Goal: Task Accomplishment & Management: Manage account settings

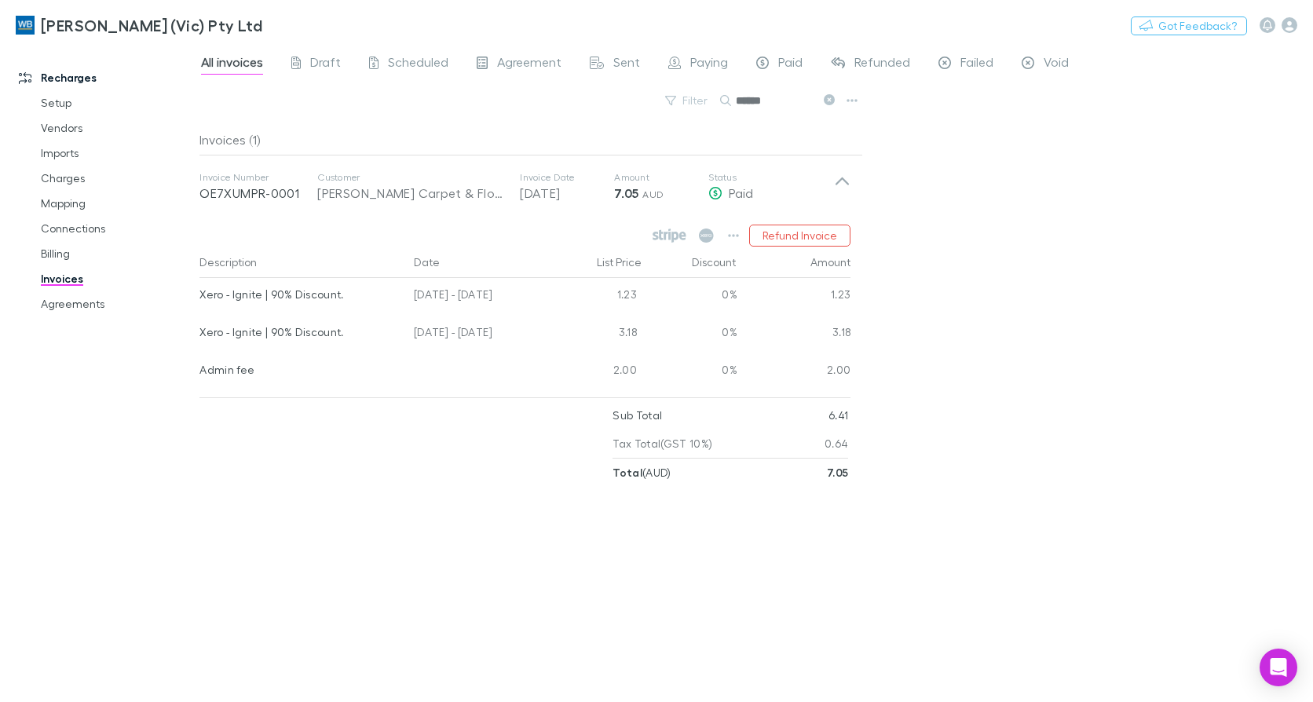
drag, startPoint x: 82, startPoint y: 305, endPoint x: 1145, endPoint y: 520, distance: 1085.3
click at [82, 305] on link "Agreements" at bounding box center [116, 303] width 183 height 25
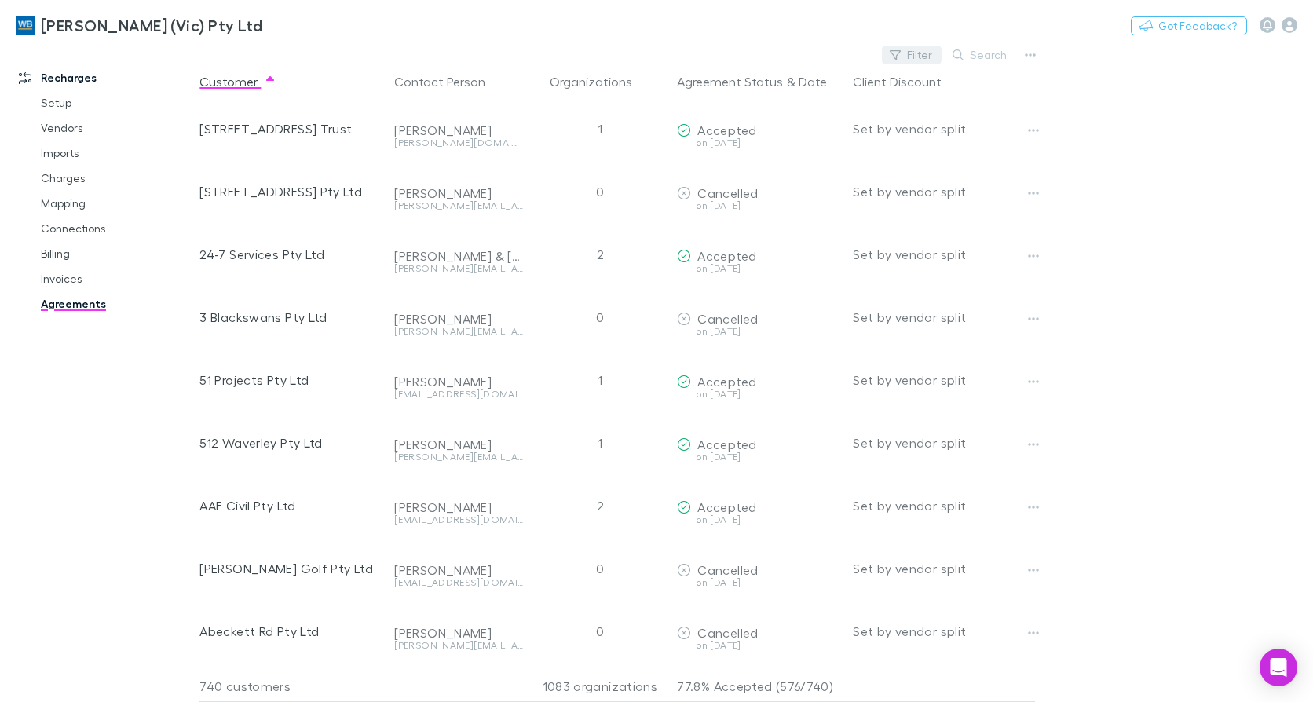
drag, startPoint x: 915, startPoint y: 42, endPoint x: 914, endPoint y: 52, distance: 9.6
click at [915, 44] on div "[PERSON_NAME] (Vic) Pty Ltd Nothing Got Feedback?" at bounding box center [656, 25] width 1313 height 50
click at [915, 52] on button "Filter" at bounding box center [912, 55] width 60 height 19
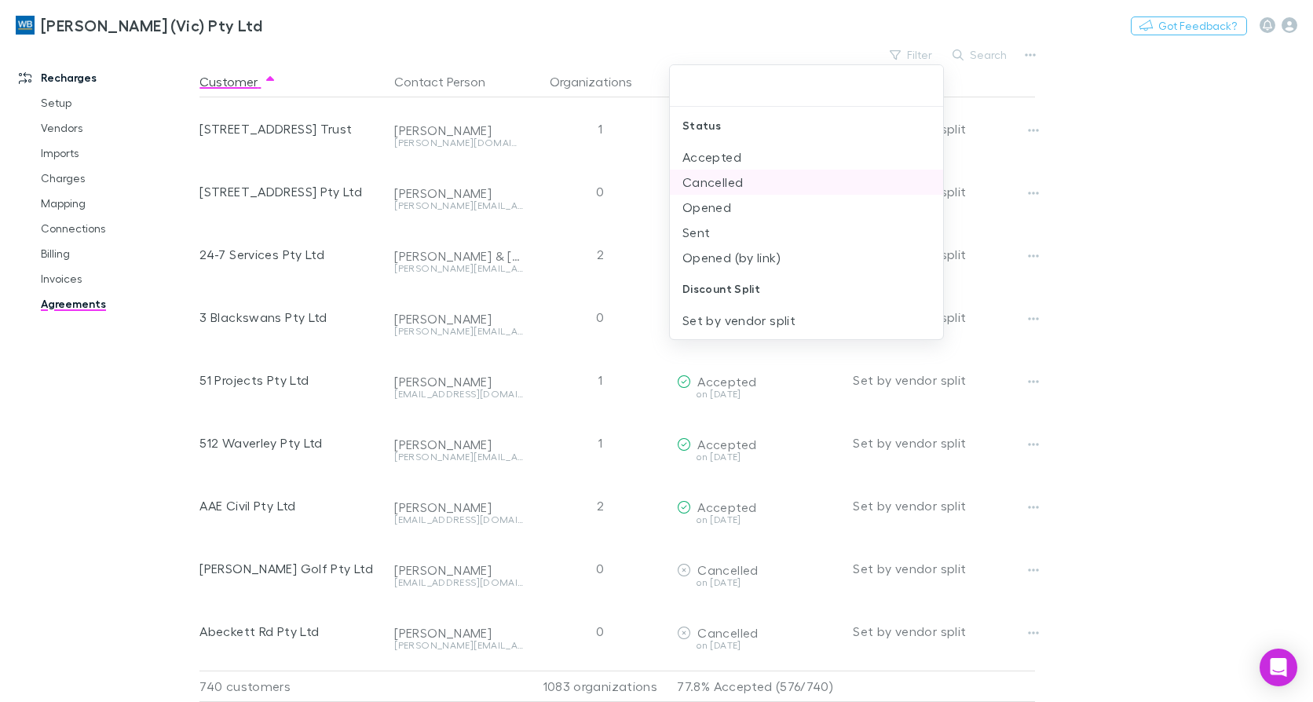
click at [736, 182] on li "Cancelled" at bounding box center [806, 182] width 273 height 25
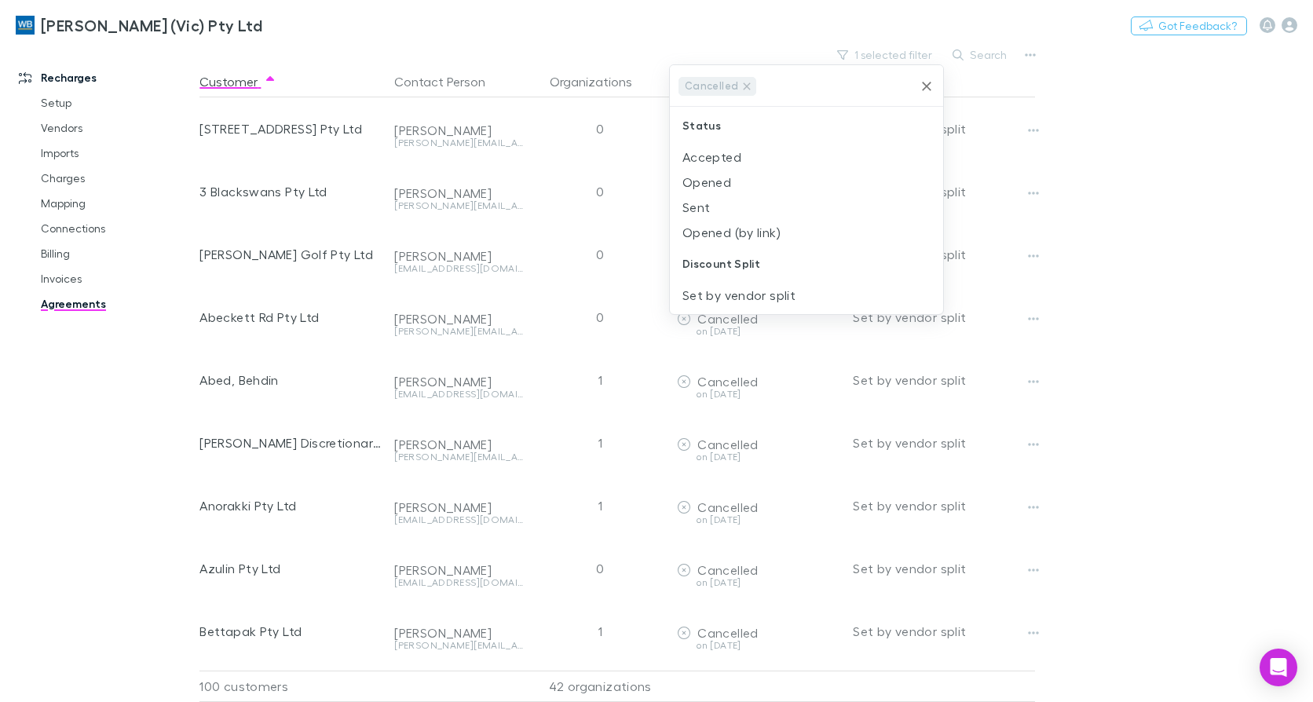
click at [51, 381] on div at bounding box center [656, 351] width 1313 height 702
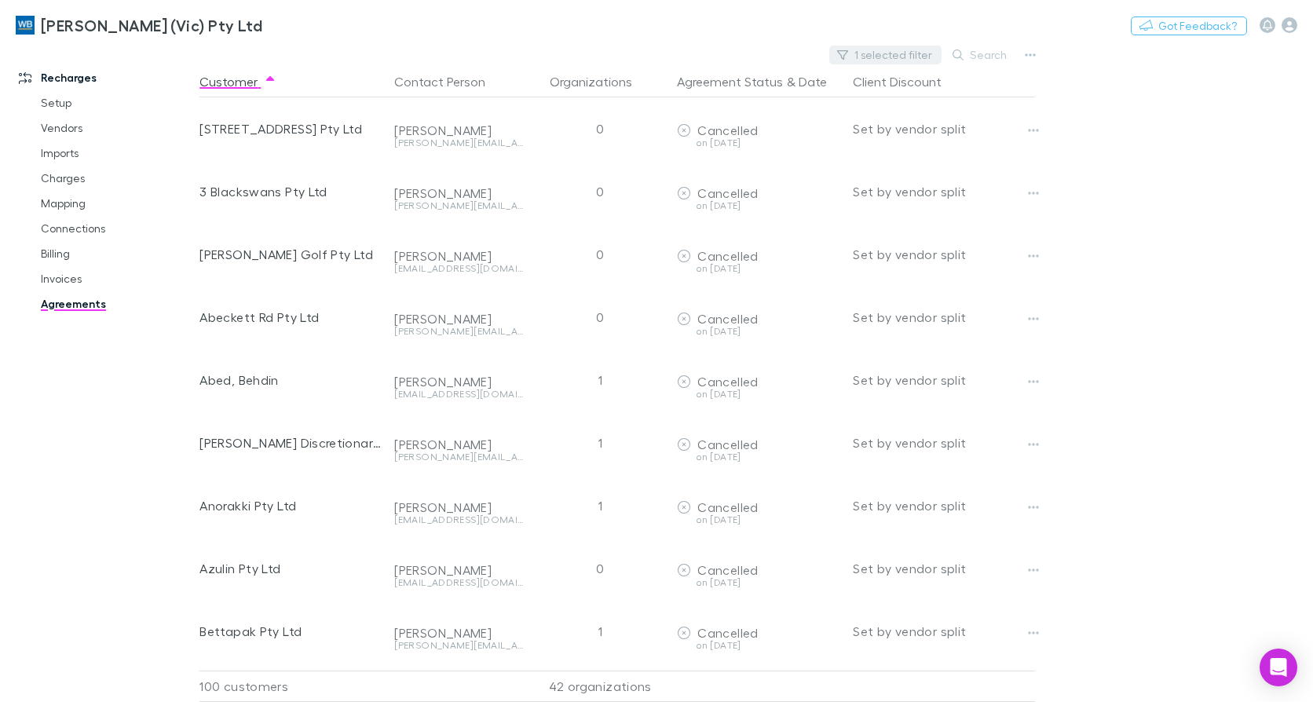
click at [897, 60] on button "1 selected filter" at bounding box center [885, 55] width 112 height 19
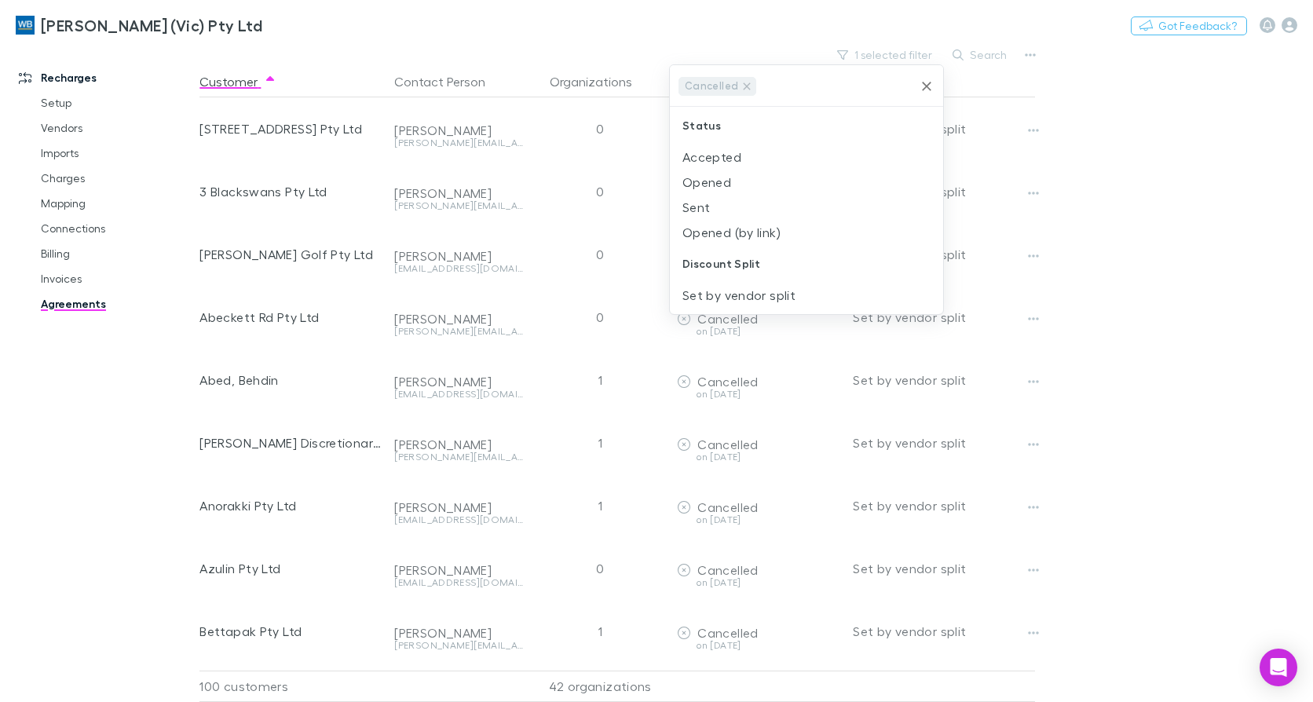
click at [922, 86] on icon "Clear" at bounding box center [927, 87] width 16 height 16
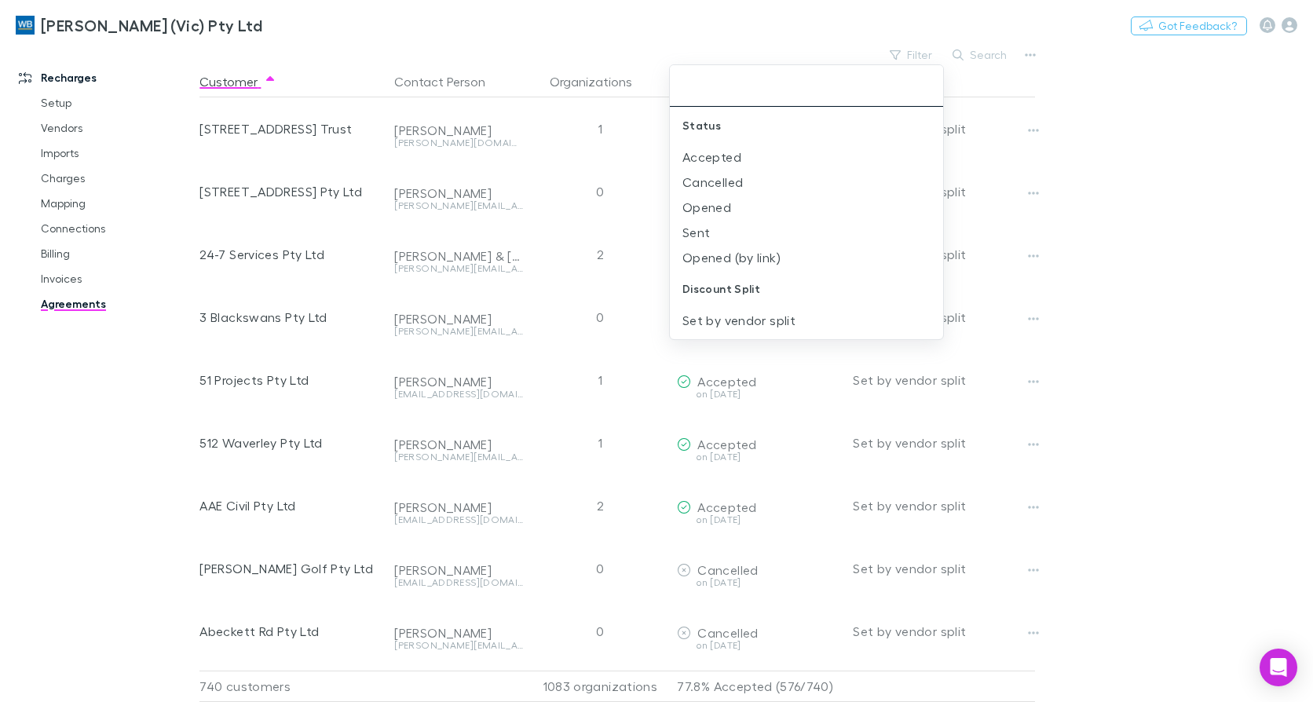
click at [1032, 56] on div at bounding box center [656, 351] width 1313 height 702
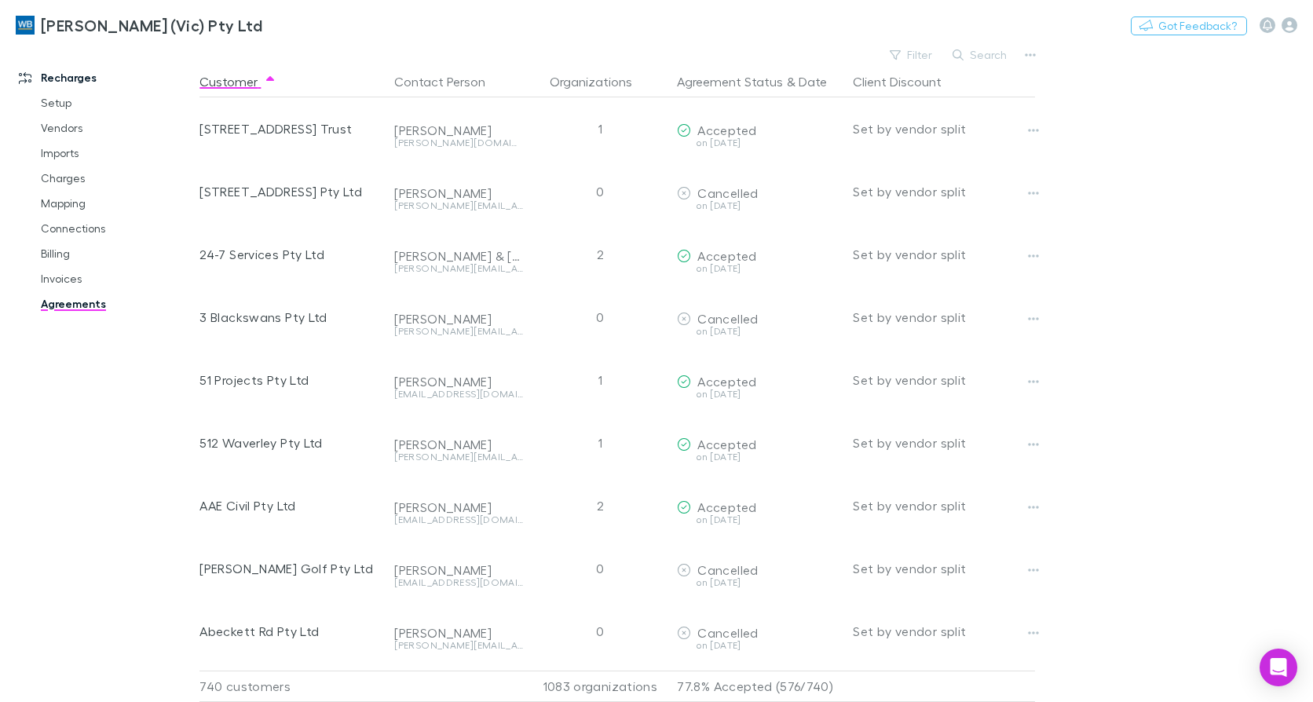
click at [1036, 56] on button "button" at bounding box center [1030, 55] width 22 height 22
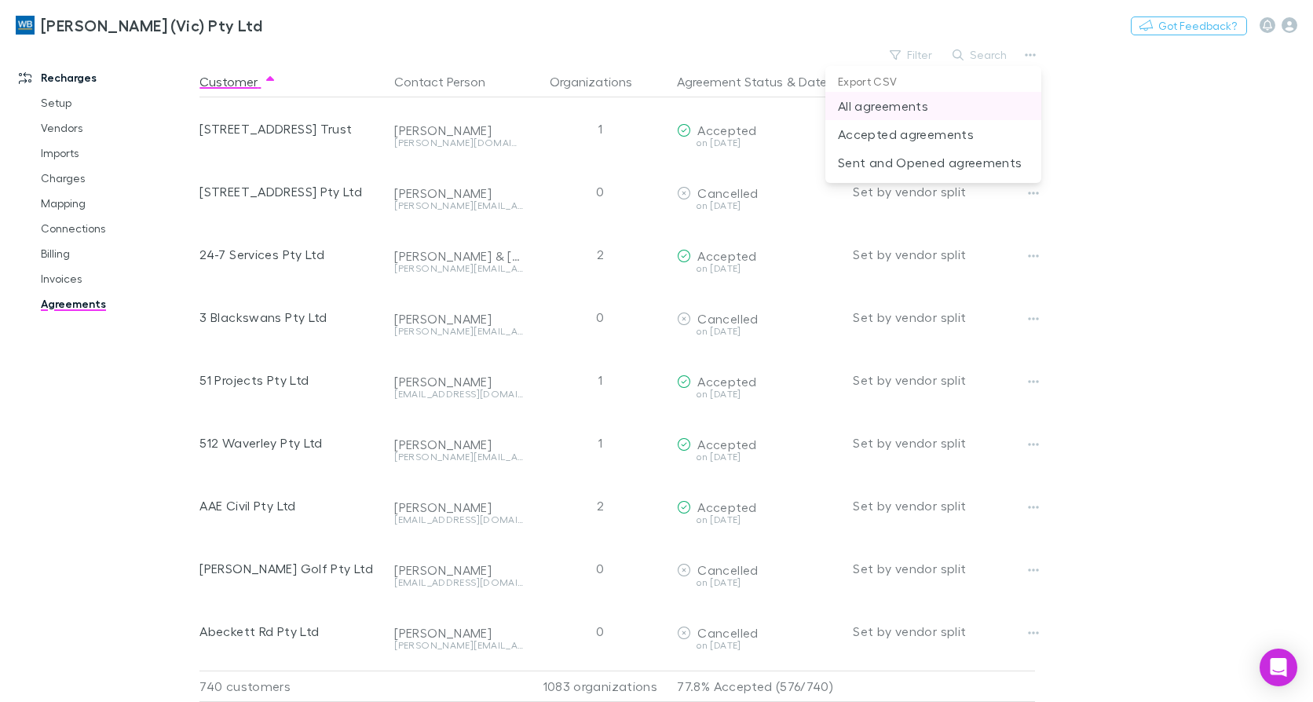
click at [955, 103] on p "All agreements" at bounding box center [933, 106] width 191 height 19
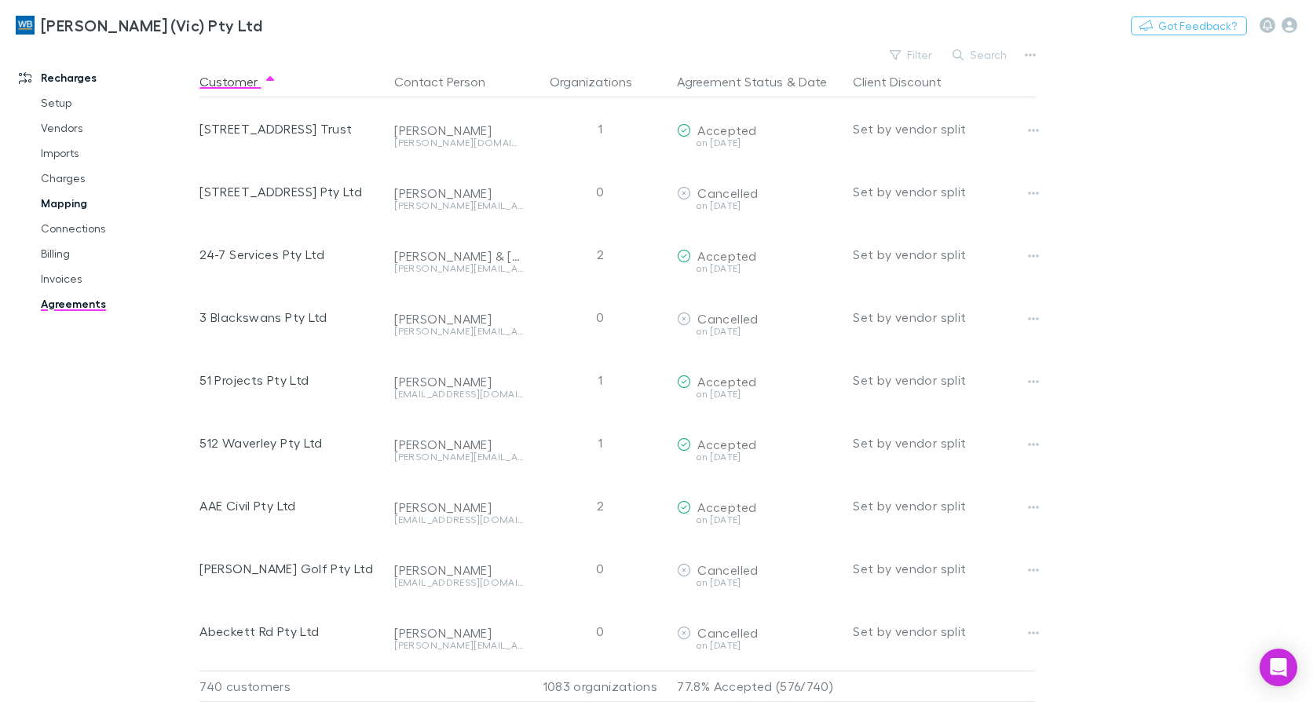
drag, startPoint x: 63, startPoint y: 204, endPoint x: 185, endPoint y: 204, distance: 122.5
click at [63, 204] on link "Mapping" at bounding box center [116, 203] width 183 height 25
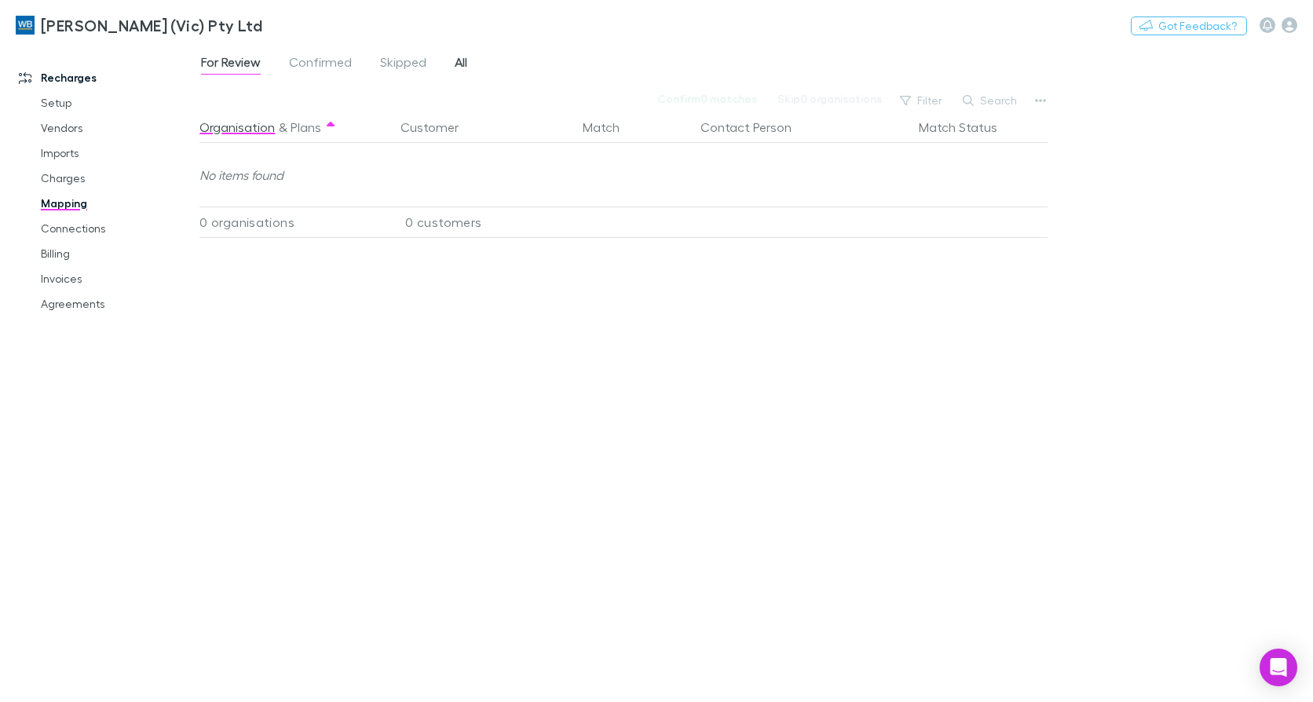
click at [453, 66] on link "All" at bounding box center [461, 64] width 16 height 25
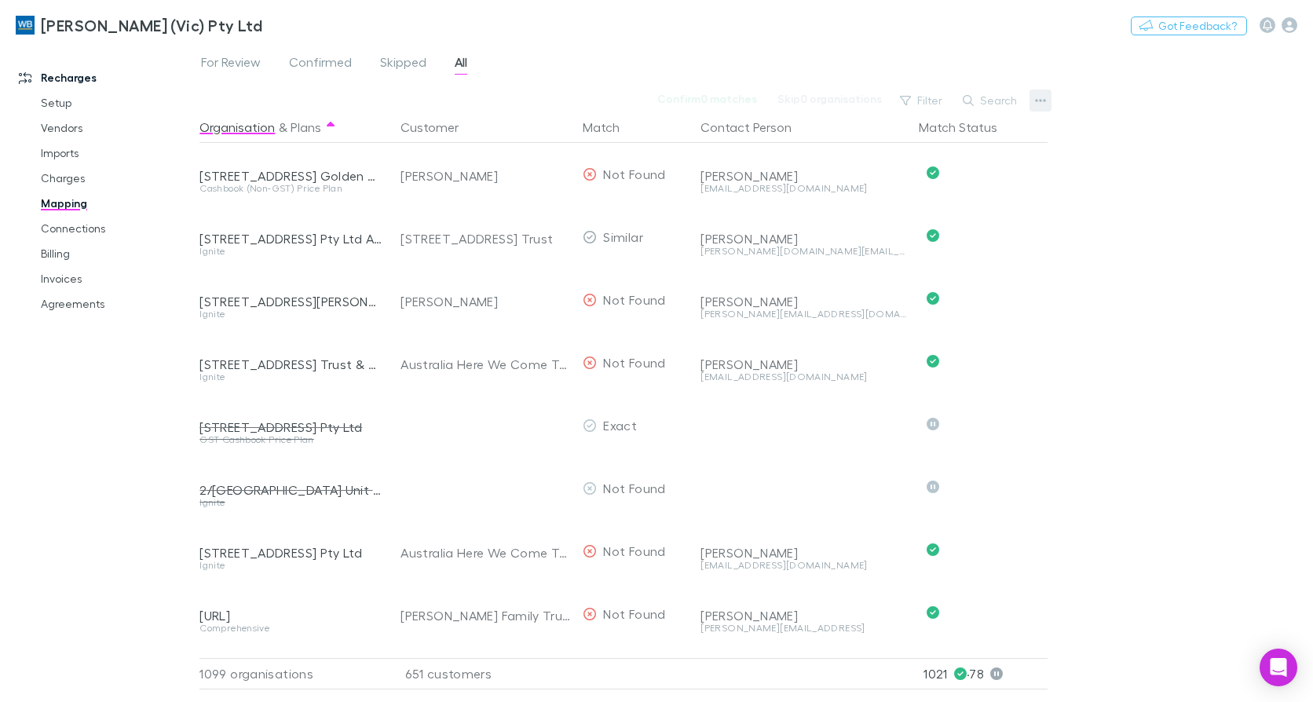
click at [1034, 102] on button "button" at bounding box center [1040, 101] width 22 height 22
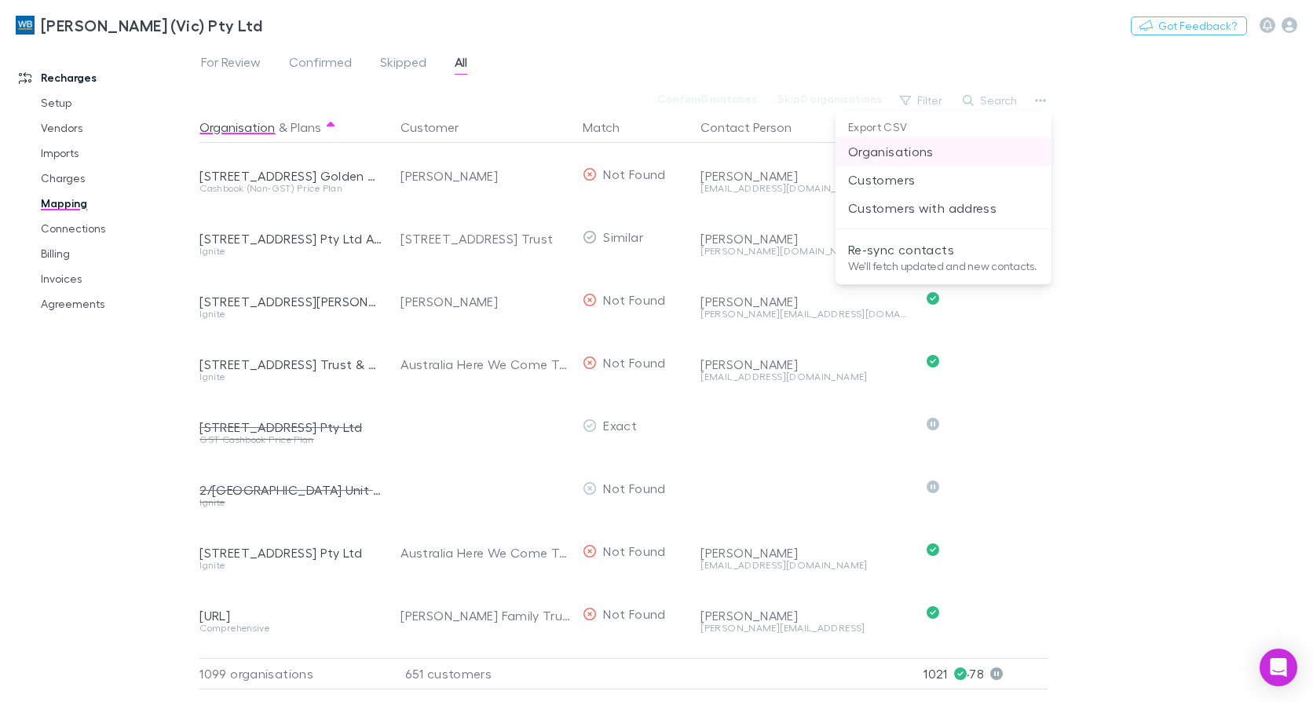
click at [918, 153] on p "Organisations" at bounding box center [943, 151] width 191 height 19
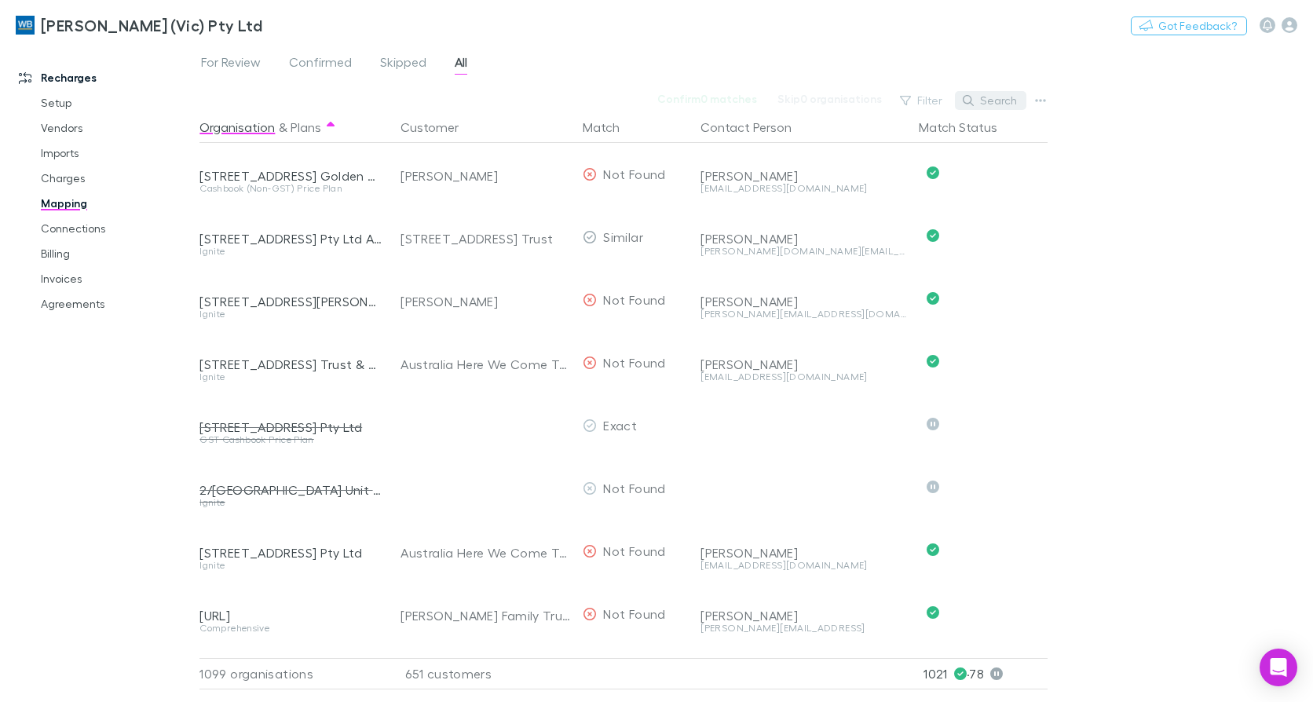
click at [994, 107] on button "Search" at bounding box center [990, 100] width 71 height 19
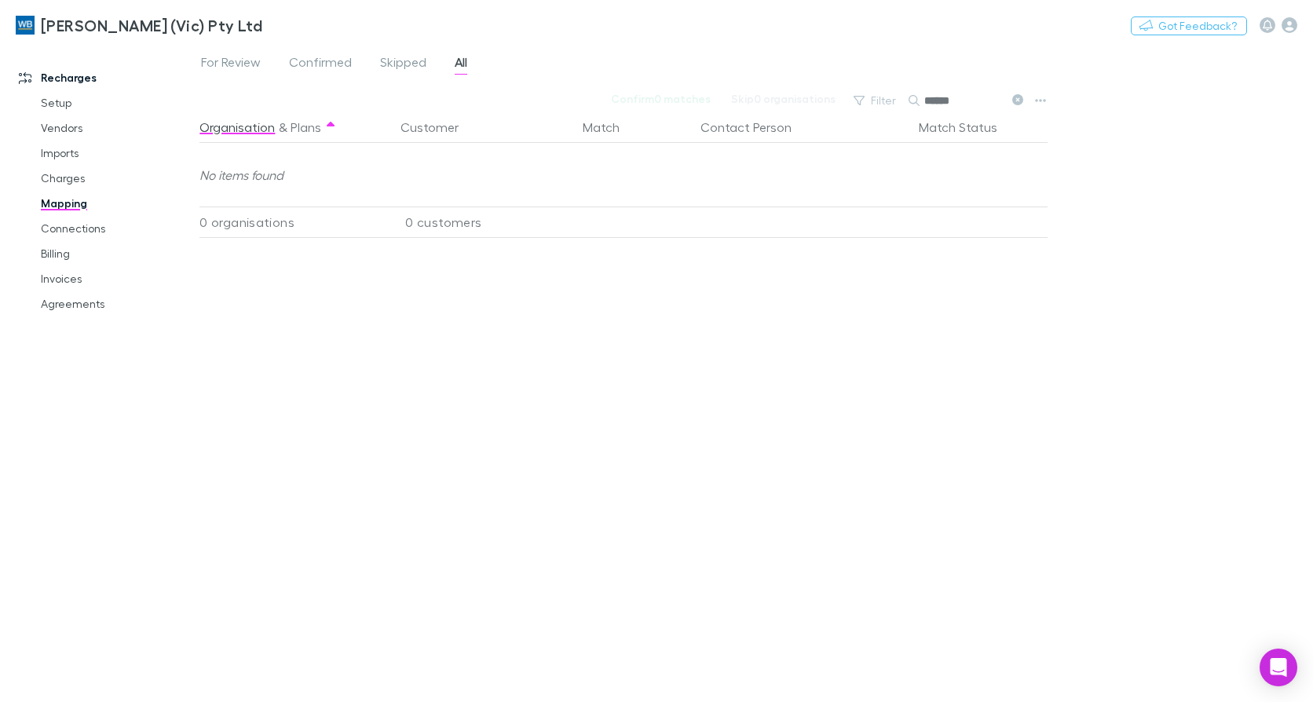
type input "******"
click at [56, 298] on link "Agreements" at bounding box center [116, 303] width 183 height 25
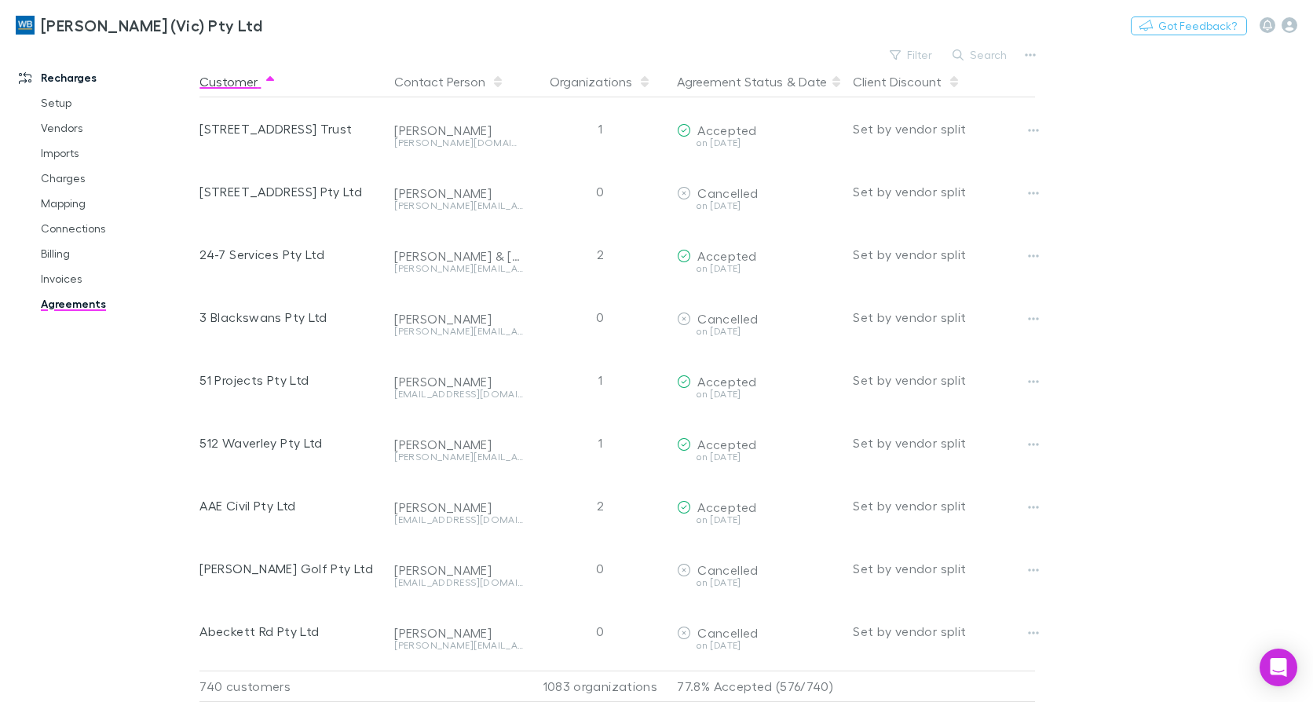
drag, startPoint x: 992, startPoint y: 59, endPoint x: 980, endPoint y: 67, distance: 14.2
click at [989, 59] on button "Search" at bounding box center [979, 55] width 71 height 19
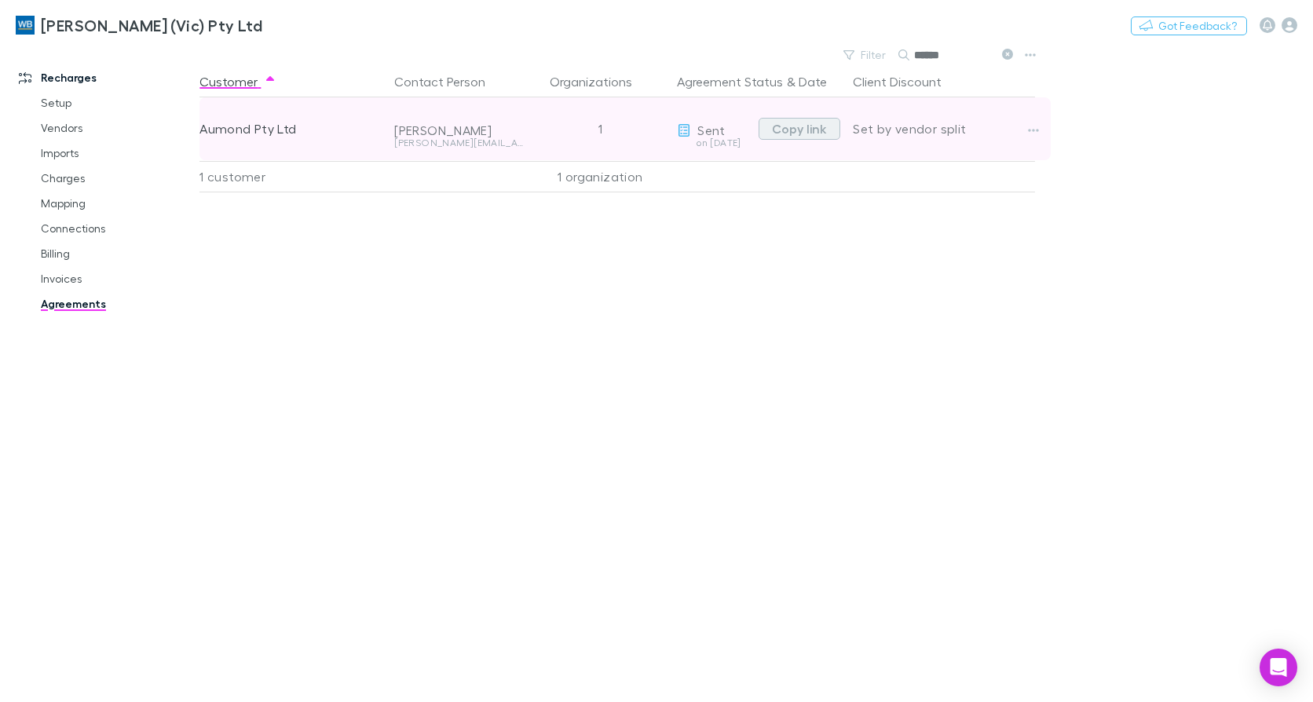
click at [828, 133] on button "Copy link" at bounding box center [799, 129] width 82 height 22
click at [1022, 129] on button "button" at bounding box center [1033, 130] width 22 height 22
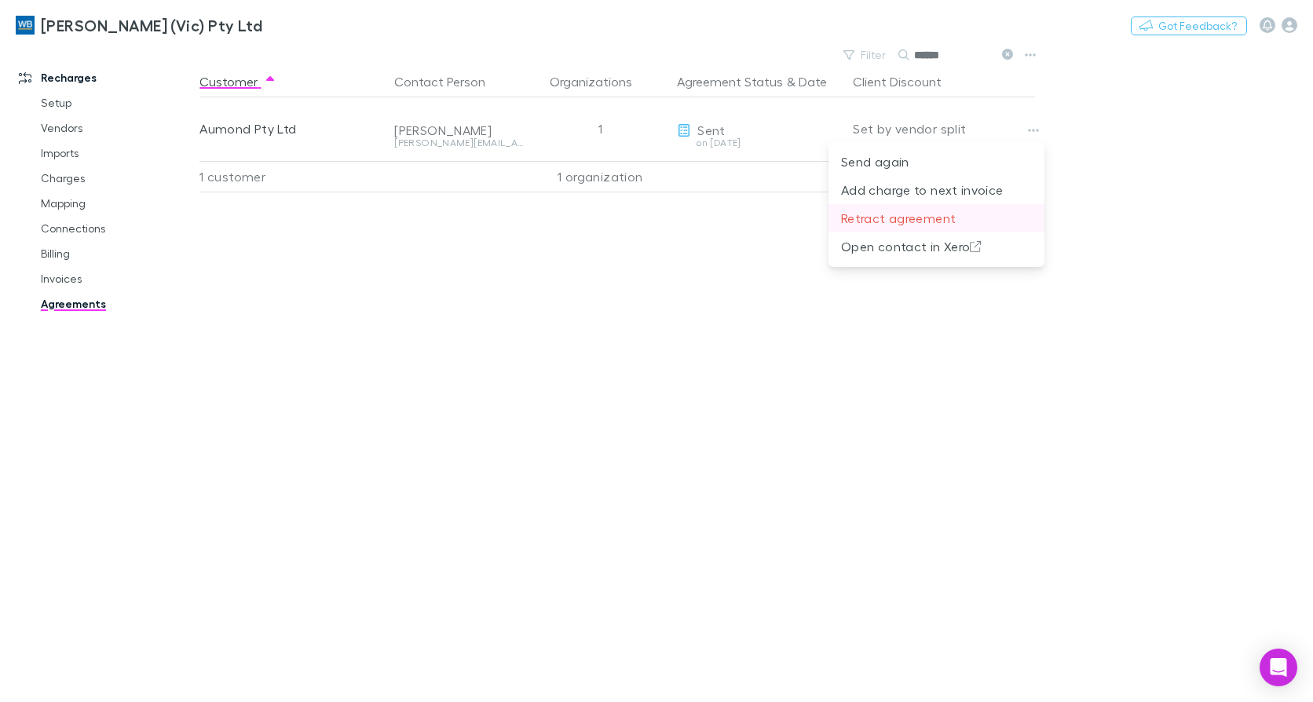
click at [887, 209] on p "Retract agreement" at bounding box center [936, 218] width 191 height 19
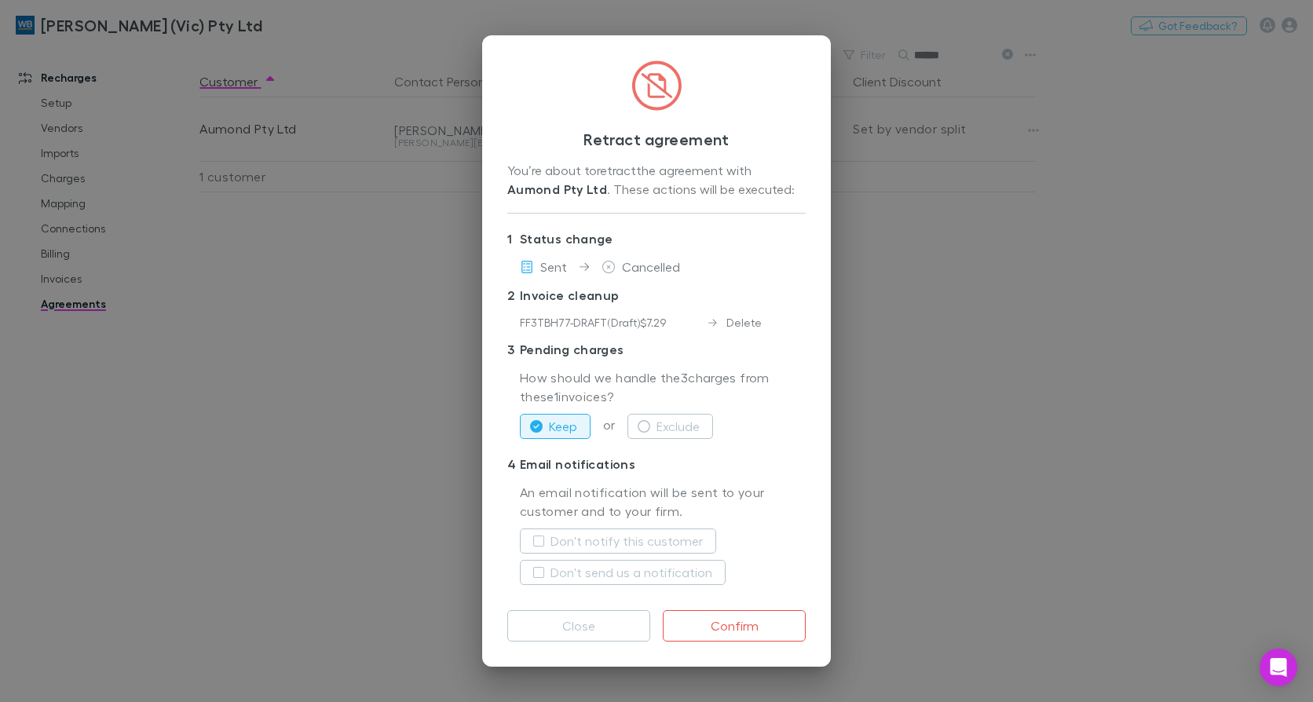
drag, startPoint x: 667, startPoint y: 426, endPoint x: 736, endPoint y: 495, distance: 97.7
click at [667, 426] on button "Exclude" at bounding box center [670, 426] width 86 height 25
click at [604, 537] on label "Don't notify this customer" at bounding box center [626, 541] width 152 height 19
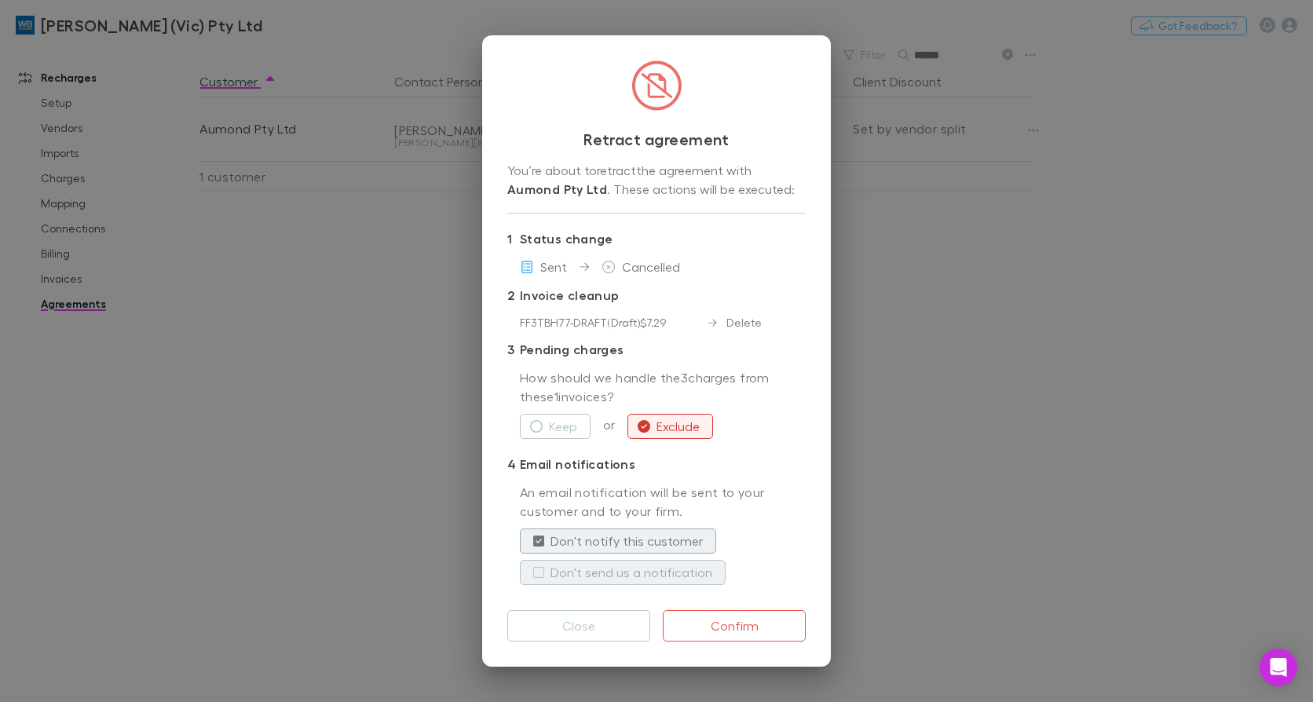
click at [590, 575] on label "Don't send us a notification" at bounding box center [631, 572] width 162 height 19
click at [729, 629] on button "Confirm" at bounding box center [734, 625] width 143 height 31
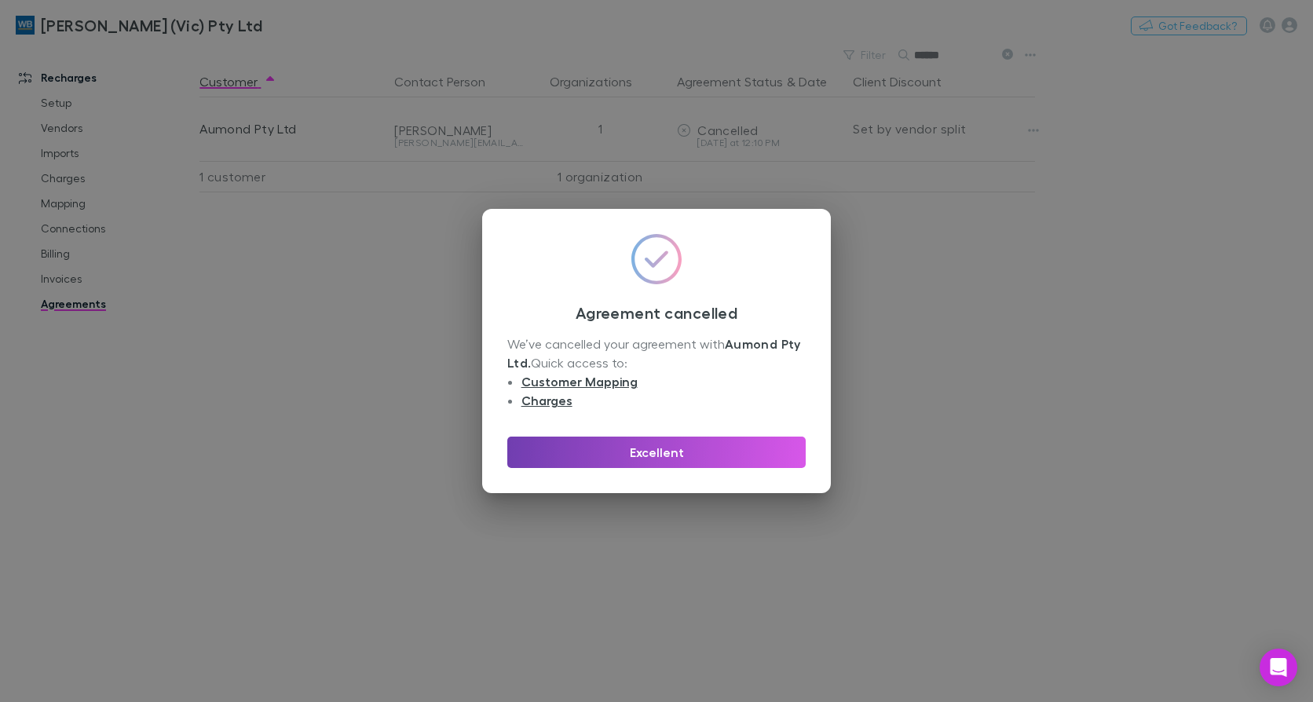
click at [674, 455] on button "Excellent" at bounding box center [656, 452] width 298 height 31
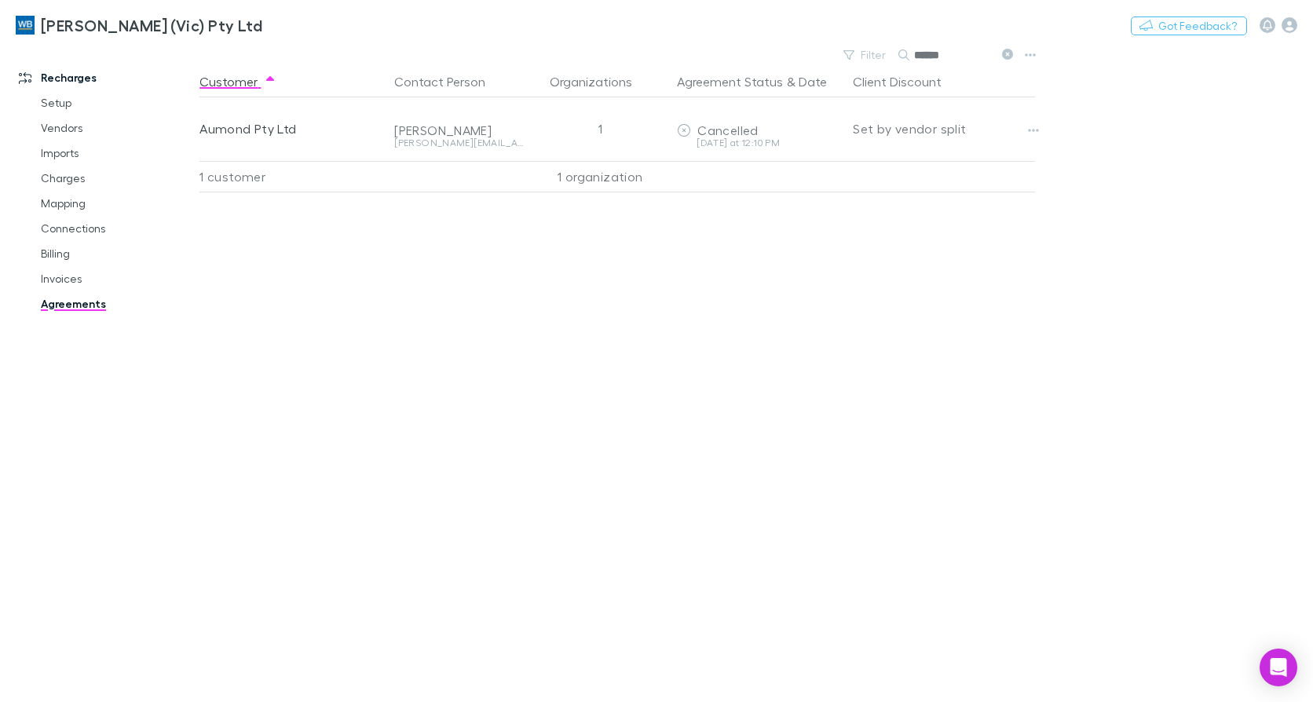
drag, startPoint x: 961, startPoint y: 56, endPoint x: 524, endPoint y: 49, distance: 437.3
click at [524, 49] on div "William Buck (Vic) Pty Ltd Nothing Got Feedback? Recharges Setup Vendors Import…" at bounding box center [656, 351] width 1313 height 702
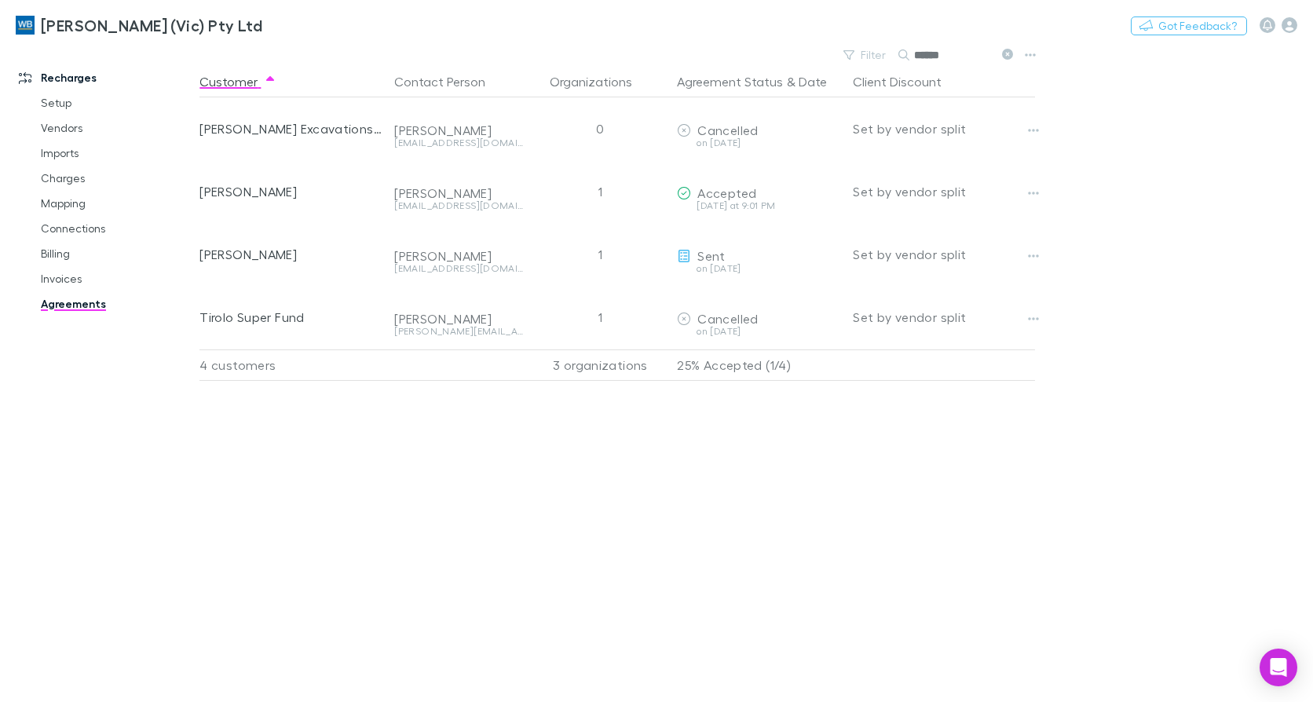
drag, startPoint x: 963, startPoint y: 58, endPoint x: 709, endPoint y: 51, distance: 254.5
click at [712, 51] on div "Filter Search ******" at bounding box center [620, 55] width 842 height 22
type input "*"
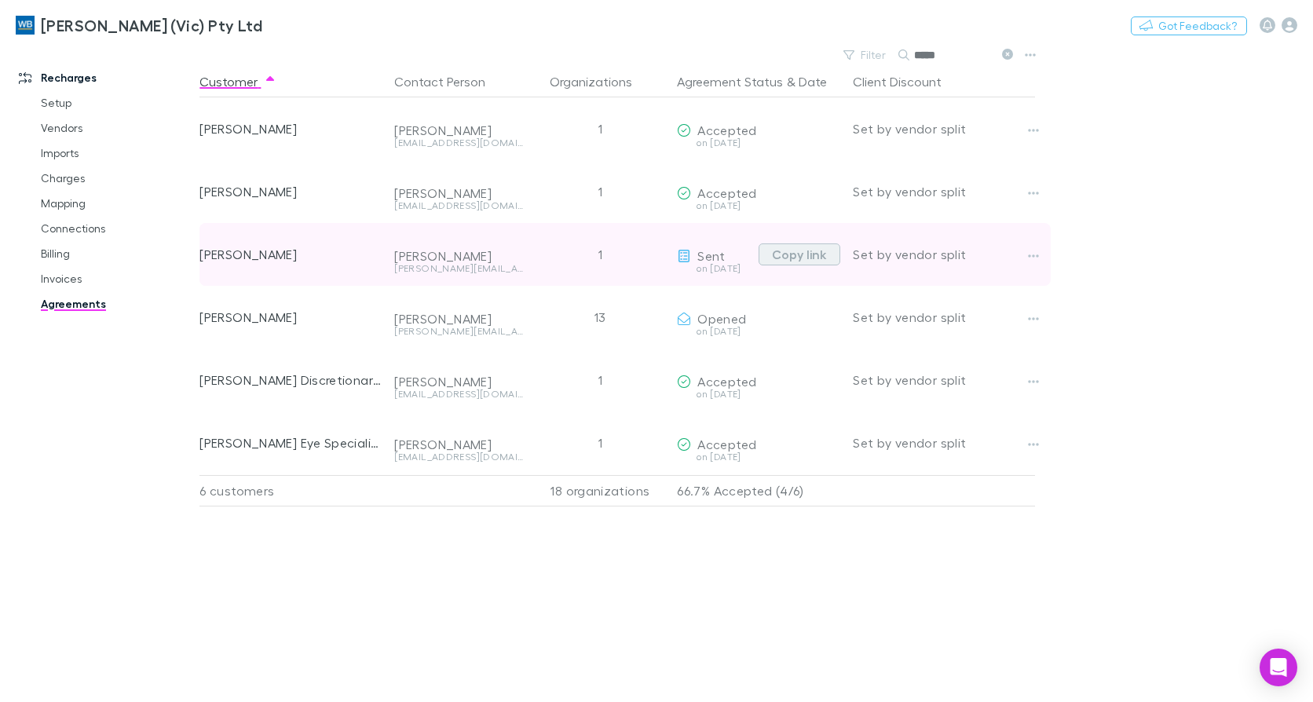
type input "*****"
click at [795, 255] on button "Copy link" at bounding box center [799, 254] width 82 height 22
click at [1032, 253] on icon "button" at bounding box center [1033, 256] width 11 height 13
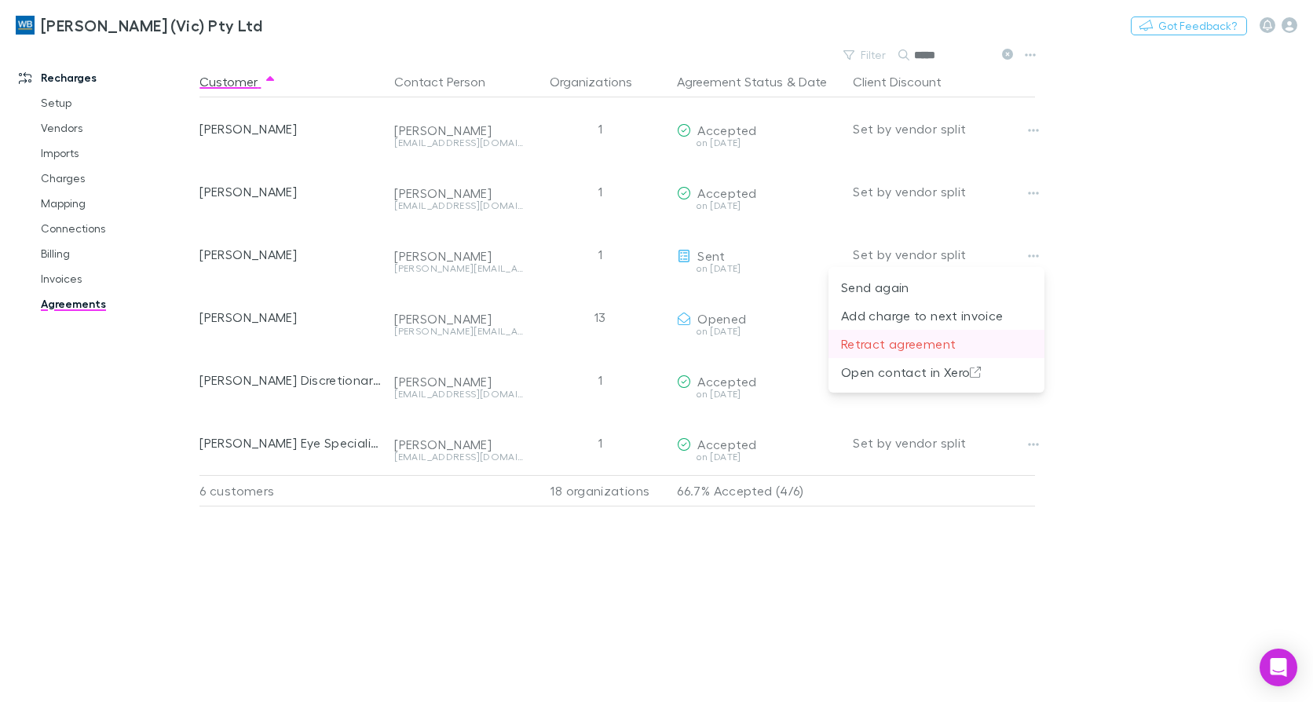
click at [918, 344] on p "Retract agreement" at bounding box center [936, 343] width 191 height 19
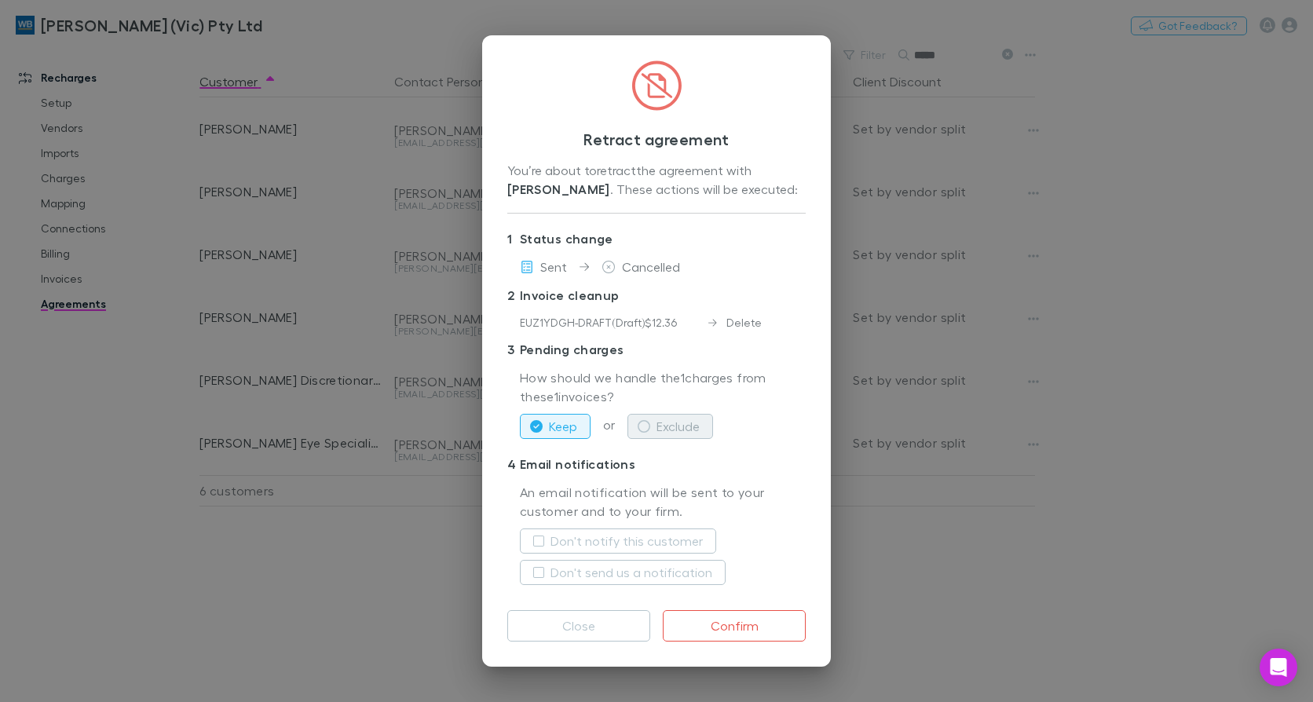
click at [691, 427] on button "Exclude" at bounding box center [670, 426] width 86 height 25
drag, startPoint x: 611, startPoint y: 534, endPoint x: 578, endPoint y: 561, distance: 42.4
click at [610, 535] on label "Don't notify this customer" at bounding box center [626, 541] width 152 height 19
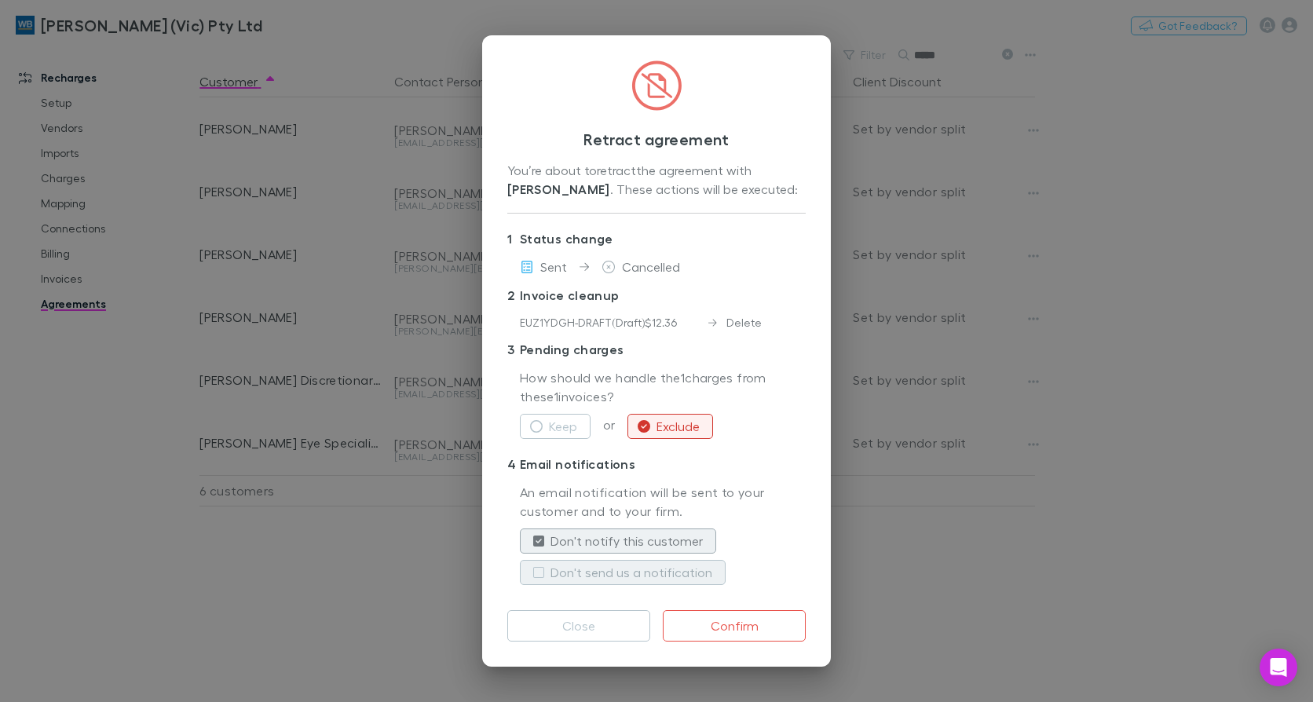
click at [578, 564] on label "Don't send us a notification" at bounding box center [631, 572] width 162 height 19
click at [761, 630] on button "Confirm" at bounding box center [734, 625] width 143 height 31
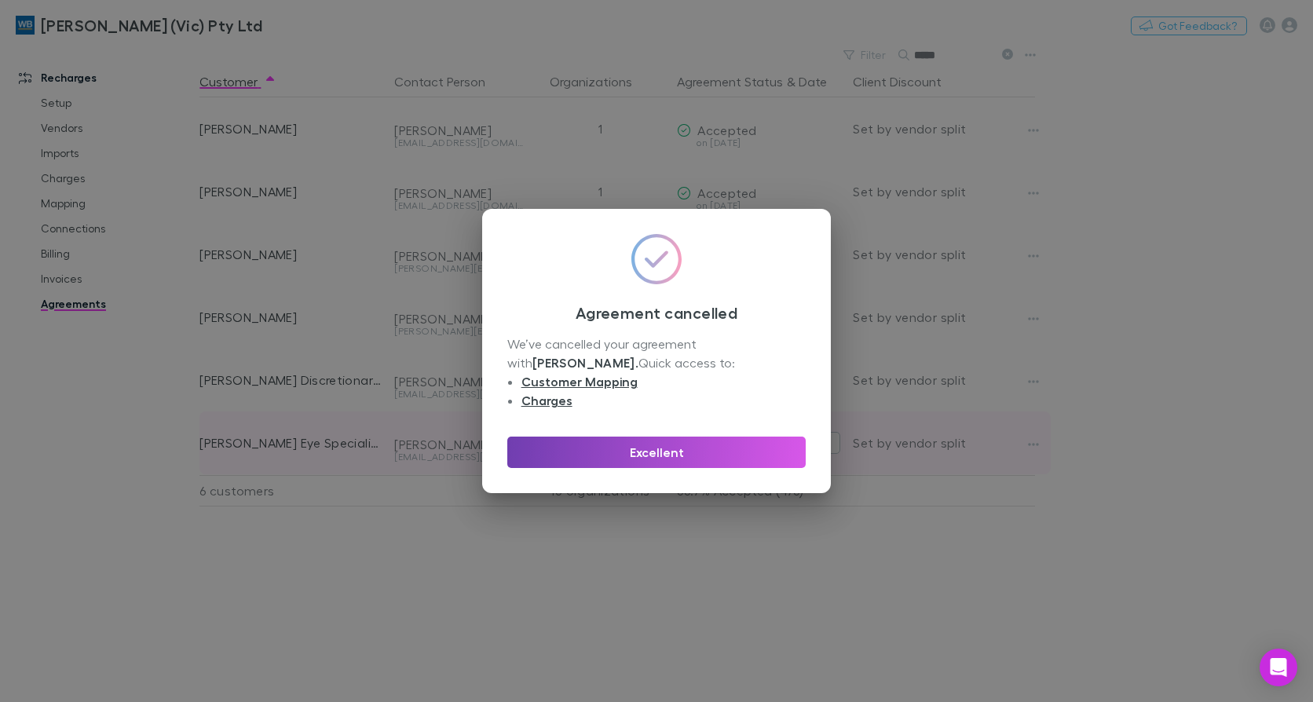
drag, startPoint x: 716, startPoint y: 456, endPoint x: 704, endPoint y: 456, distance: 11.8
click at [716, 456] on button "Excellent" at bounding box center [656, 452] width 298 height 31
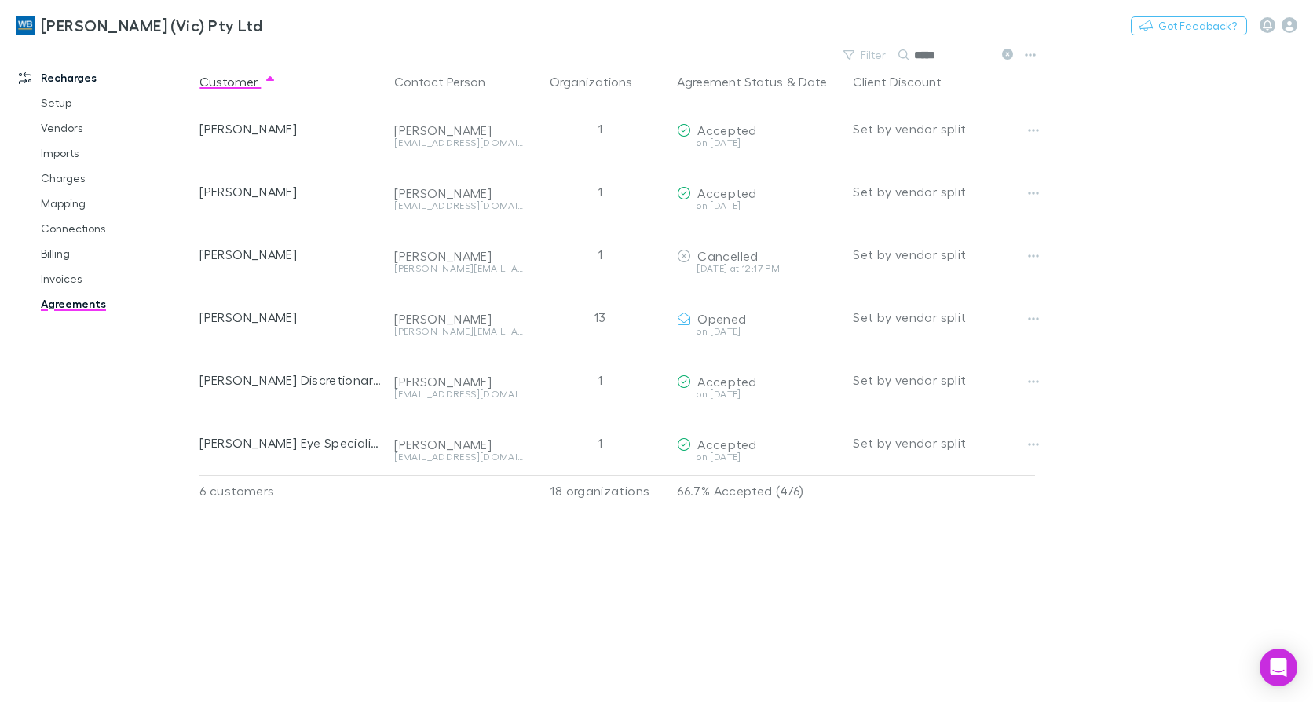
click at [1004, 51] on icon at bounding box center [1007, 54] width 11 height 11
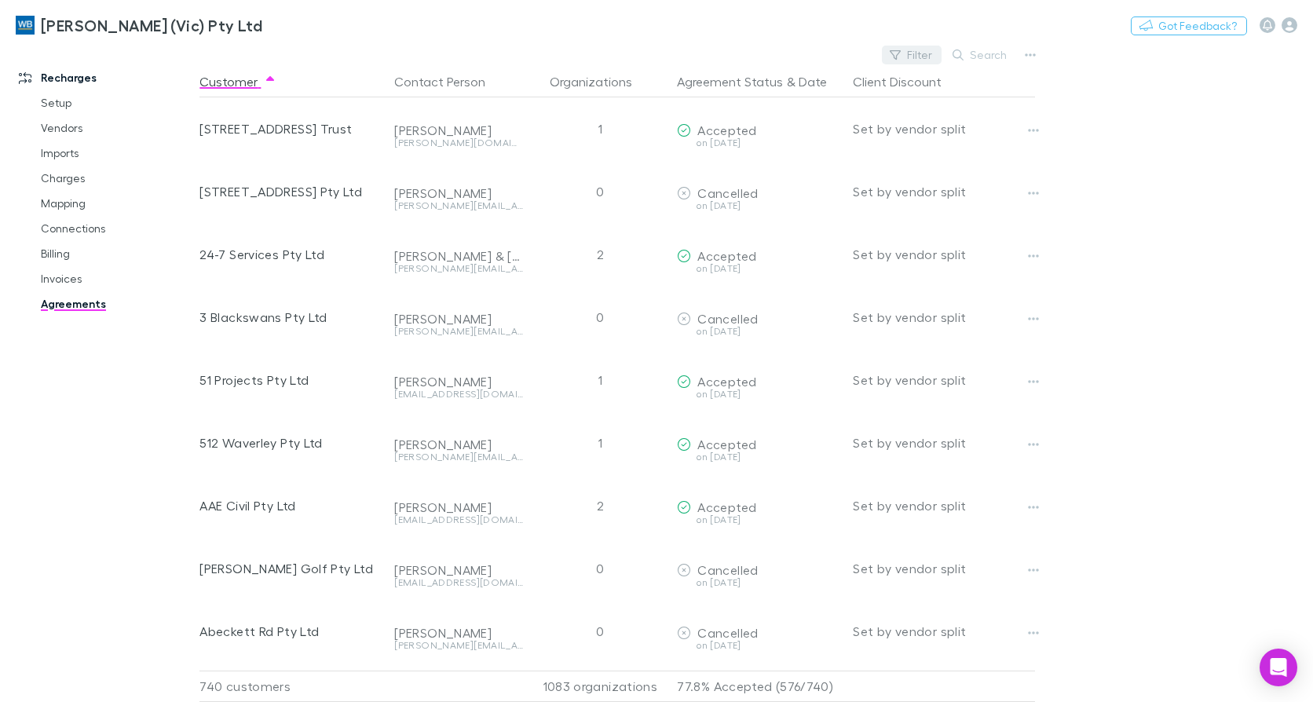
click at [923, 58] on button "Filter" at bounding box center [912, 55] width 60 height 19
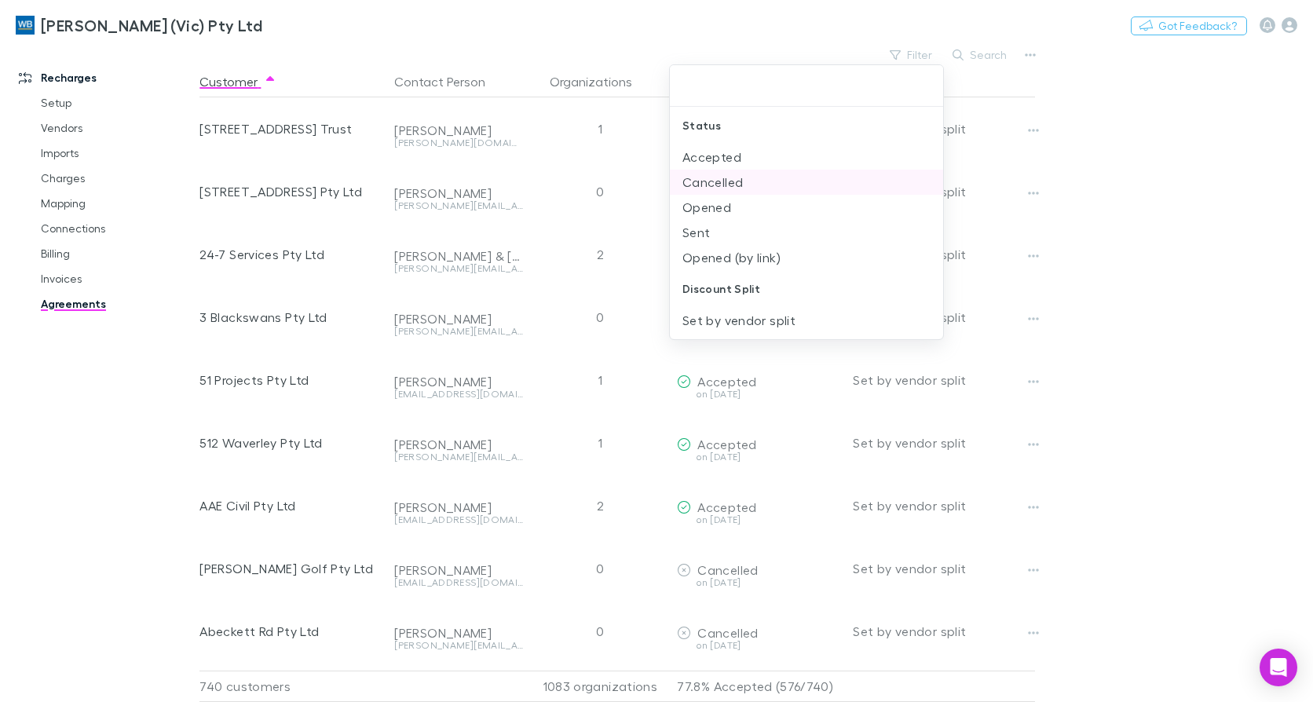
click at [770, 177] on li "Cancelled" at bounding box center [806, 182] width 273 height 25
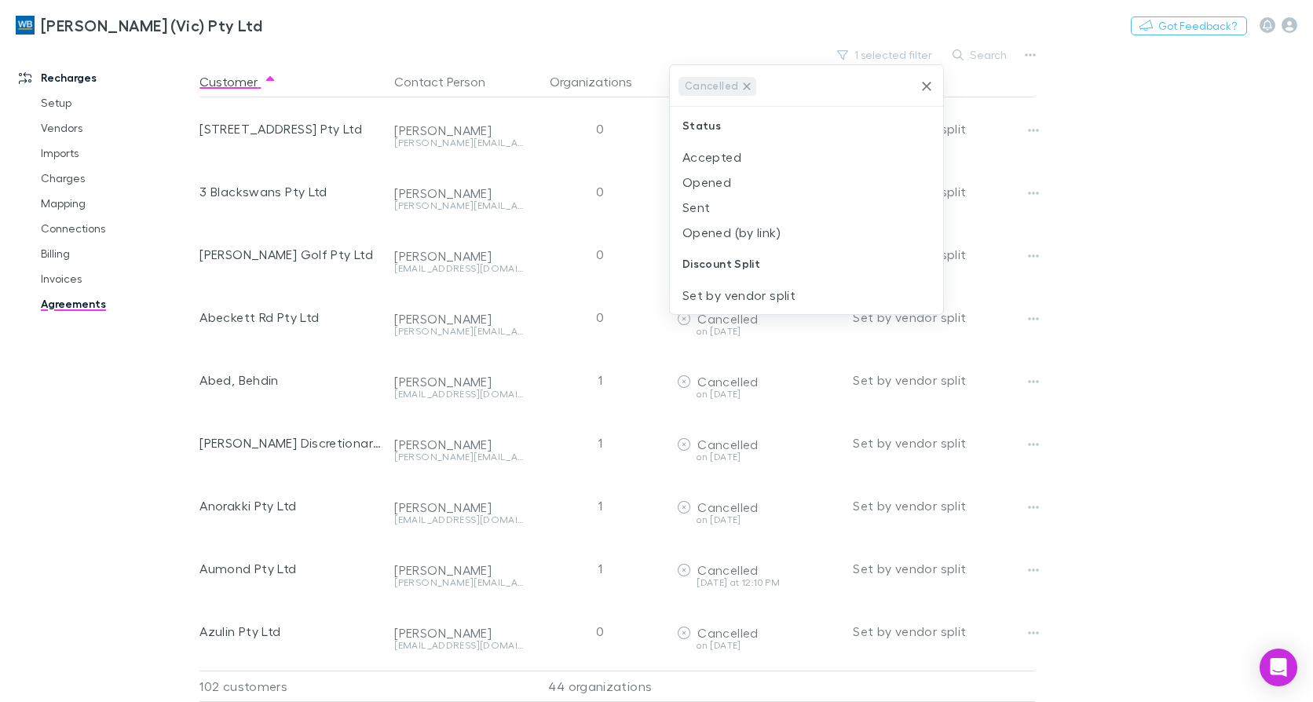
click at [747, 87] on icon at bounding box center [746, 86] width 13 height 13
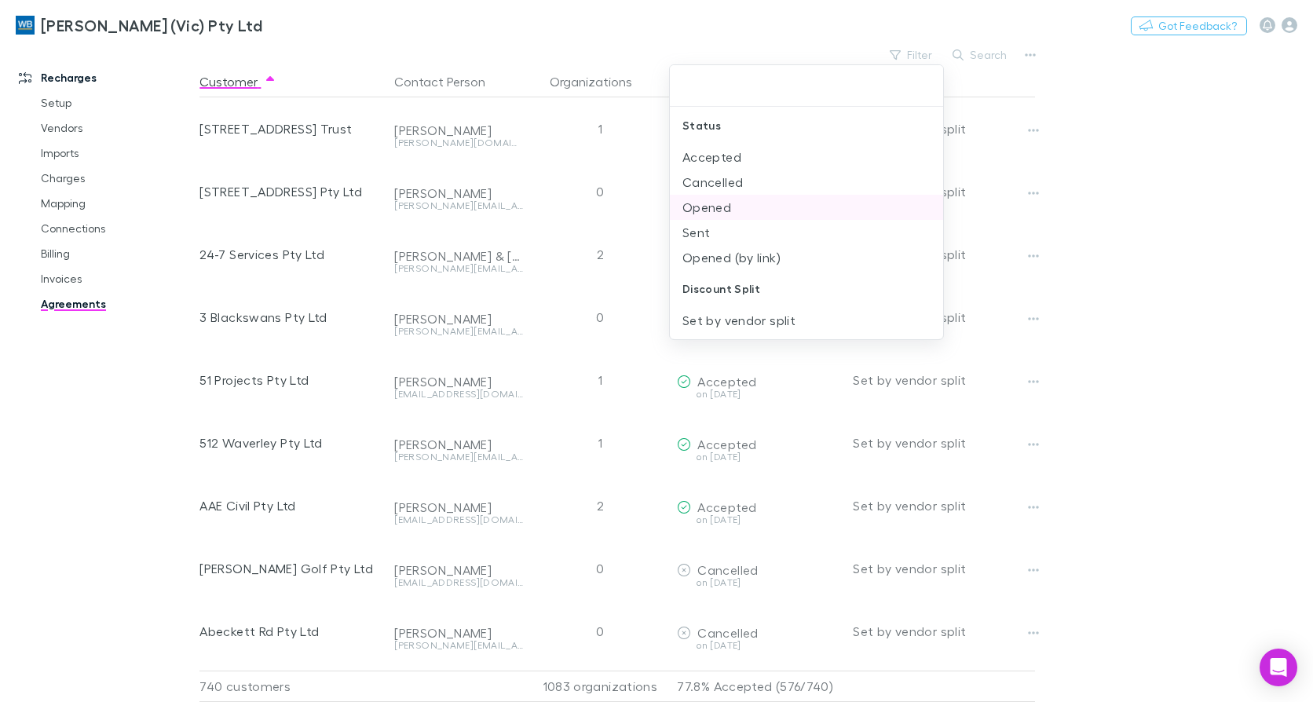
drag, startPoint x: 733, startPoint y: 207, endPoint x: 806, endPoint y: 168, distance: 82.2
click at [734, 207] on li "Opened" at bounding box center [806, 207] width 273 height 25
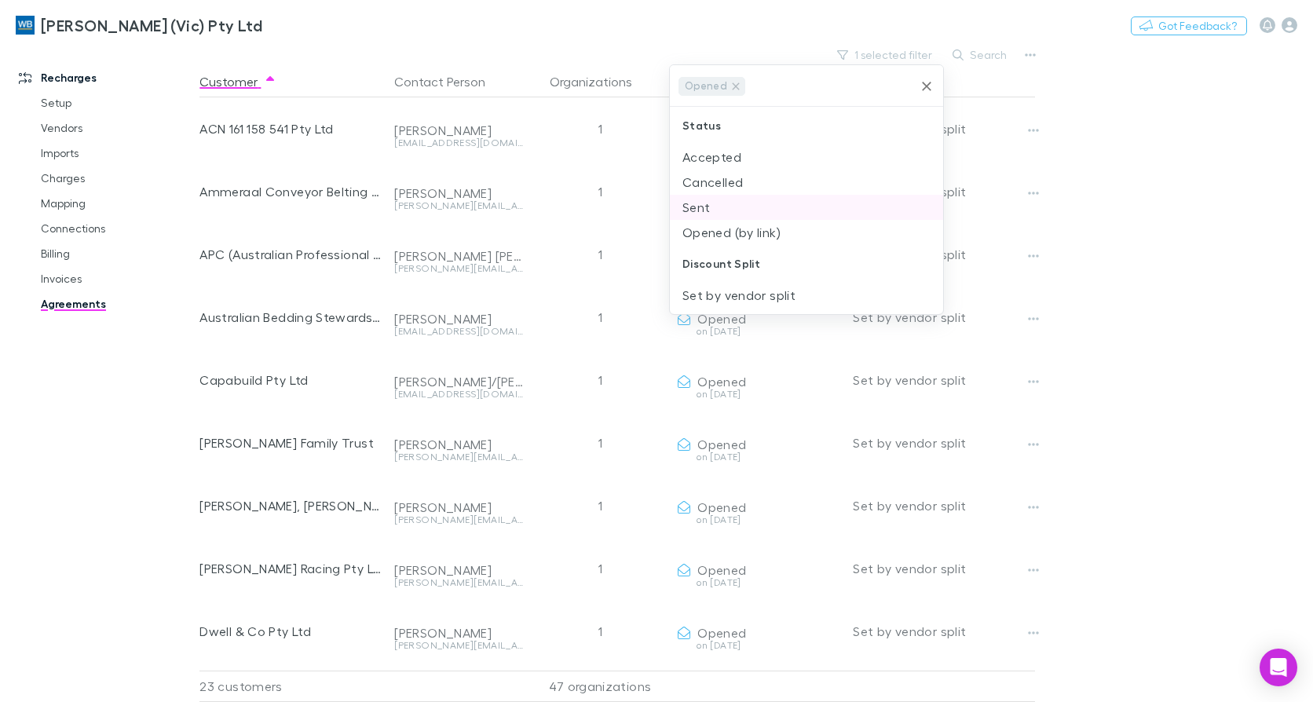
click at [740, 207] on li "Sent" at bounding box center [806, 207] width 273 height 25
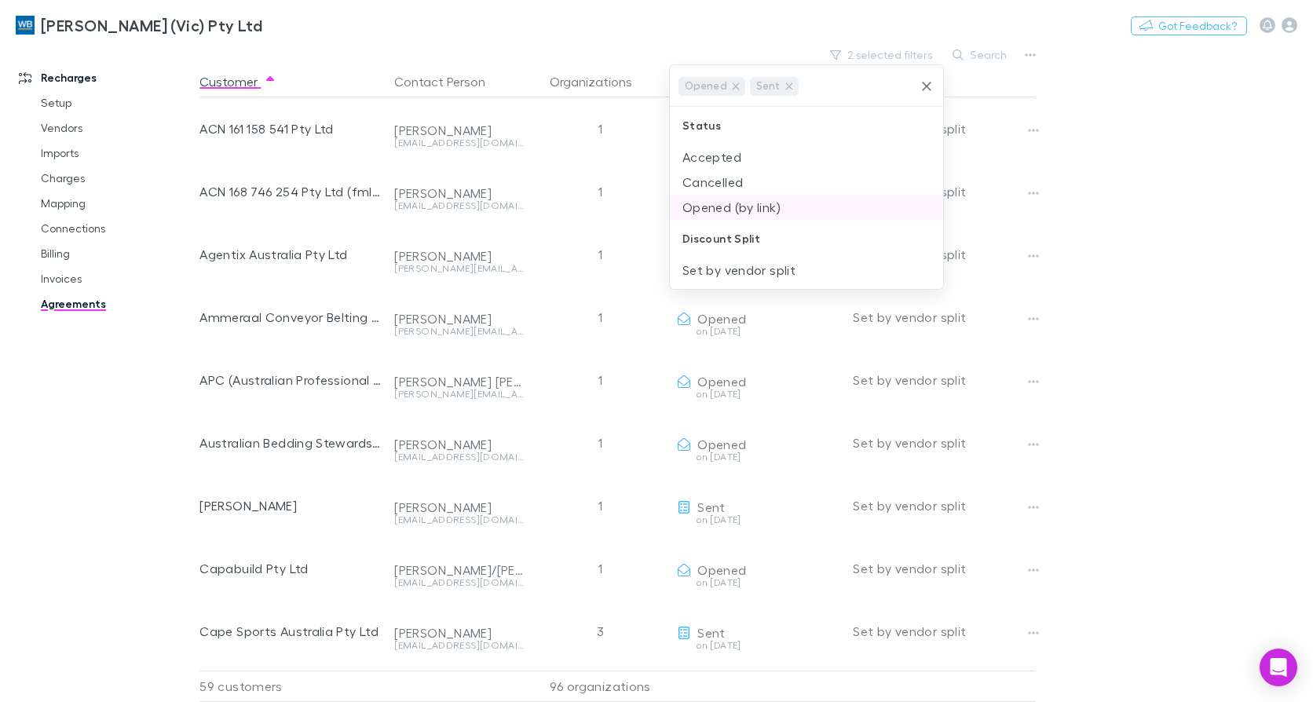
click at [795, 211] on li "Opened (by link)" at bounding box center [806, 207] width 273 height 25
click at [922, 93] on icon "Clear" at bounding box center [927, 98] width 16 height 16
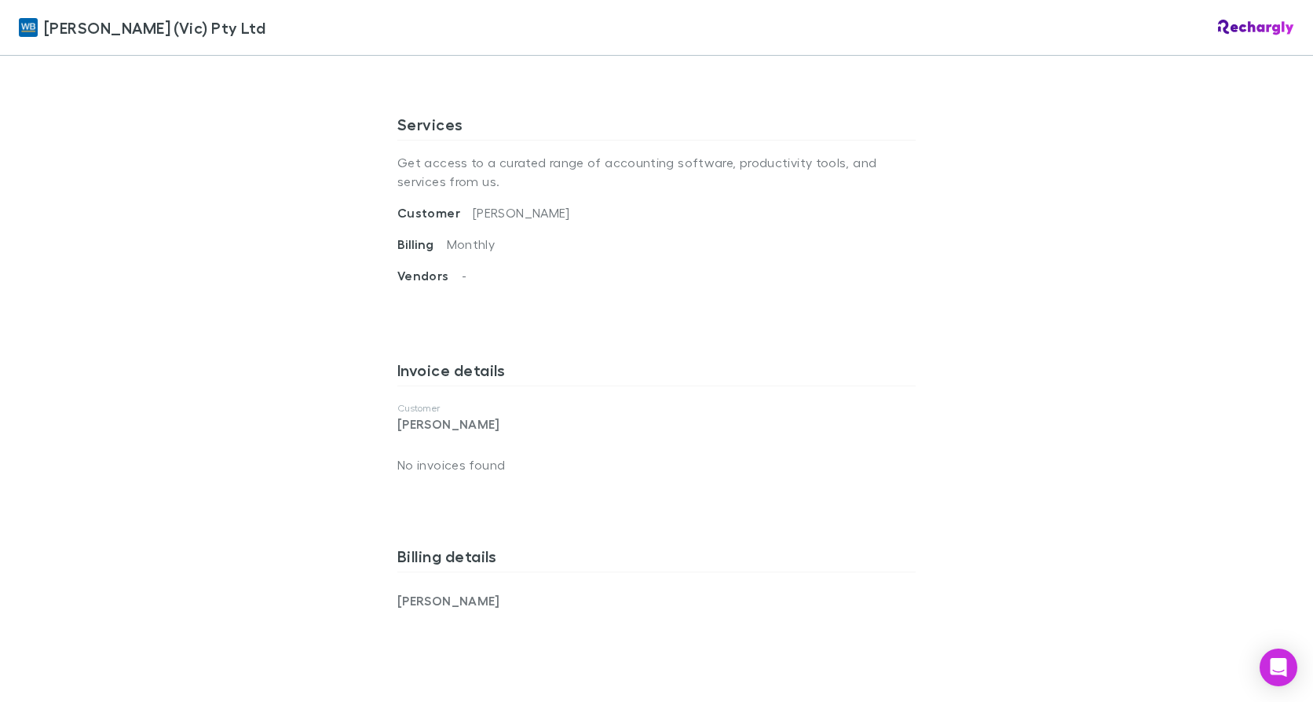
scroll to position [157, 0]
